Goal: Task Accomplishment & Management: Complete application form

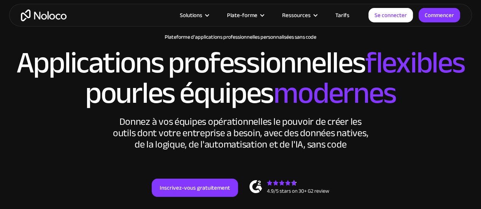
scroll to position [38, 0]
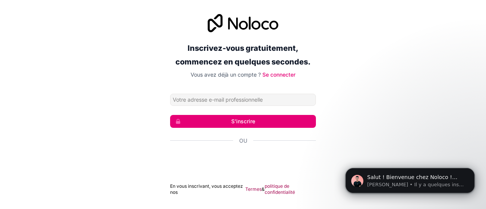
click at [348, 130] on div "Inscrivez-vous gratuitement, commencez en quelques secondes. Vous avez déjà un …" at bounding box center [243, 104] width 486 height 203
click at [442, 183] on p "Darragh • Il y a quelques instants" at bounding box center [416, 185] width 98 height 7
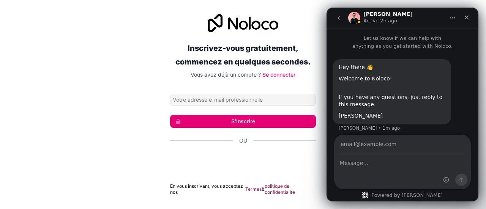
scroll to position [5, 0]
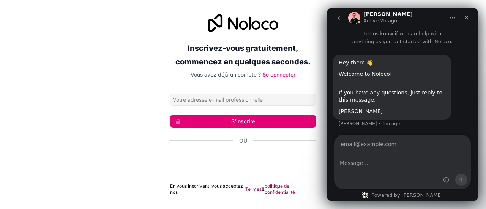
click at [342, 149] on input "Your email" at bounding box center [402, 144] width 127 height 19
type input "CEFOCOP — Gestion scolaire Description (à coller / expliquer à Glide AI) : But …"
click at [432, 146] on input "Your email" at bounding box center [402, 144] width 127 height 19
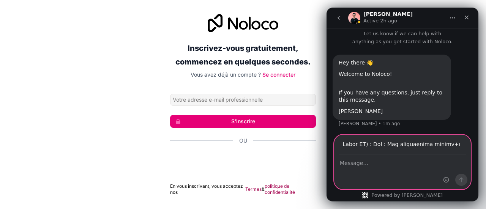
scroll to position [0, 233]
click at [371, 165] on textarea "Message…" at bounding box center [403, 161] width 136 height 13
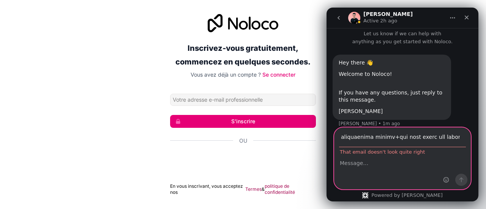
scroll to position [12, 0]
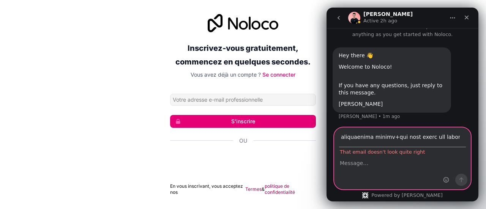
click at [435, 136] on input "Your email" at bounding box center [402, 137] width 127 height 19
click at [403, 138] on input "Your email" at bounding box center [402, 137] width 127 height 19
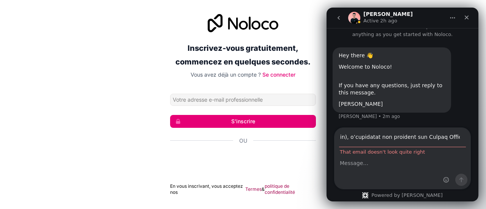
click at [237, 121] on font "S'inscrire" at bounding box center [243, 121] width 24 height 6
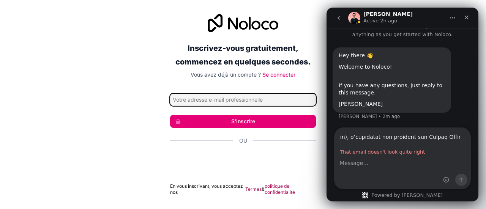
scroll to position [0, 0]
click at [249, 100] on input "Adresse email" at bounding box center [243, 100] width 146 height 12
type input "technologiedepointe.tg@gmail.com"
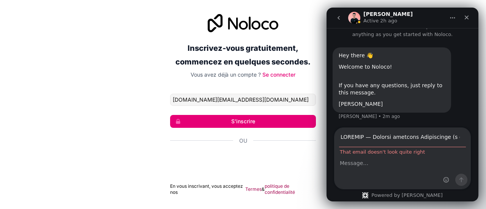
click at [247, 120] on font "S'inscrire" at bounding box center [243, 121] width 24 height 6
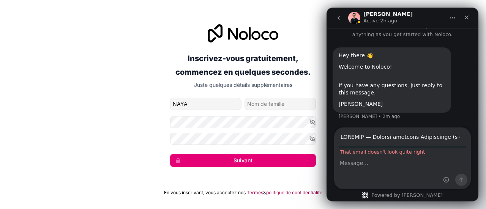
type input "NAYA"
type input "PAGNANI"
click at [314, 122] on icon "button" at bounding box center [312, 122] width 7 height 7
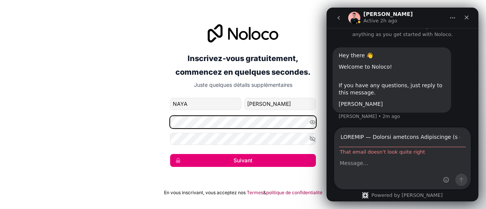
click at [131, 125] on div "Inscrivez-vous gratuitement, commencez en quelques secondes. Juste quelques dét…" at bounding box center [243, 96] width 486 height 164
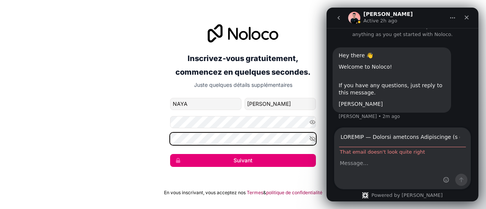
click at [134, 132] on div "Inscrivez-vous gratuitement, commencez en quelques secondes. Juste quelques dét…" at bounding box center [243, 96] width 486 height 164
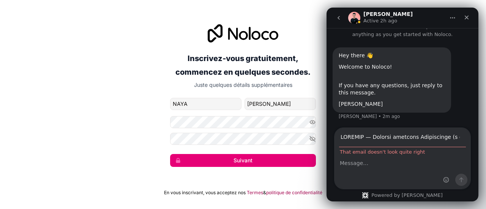
click at [240, 161] on font "Suivant" at bounding box center [243, 160] width 19 height 6
